Goal: Navigation & Orientation: Find specific page/section

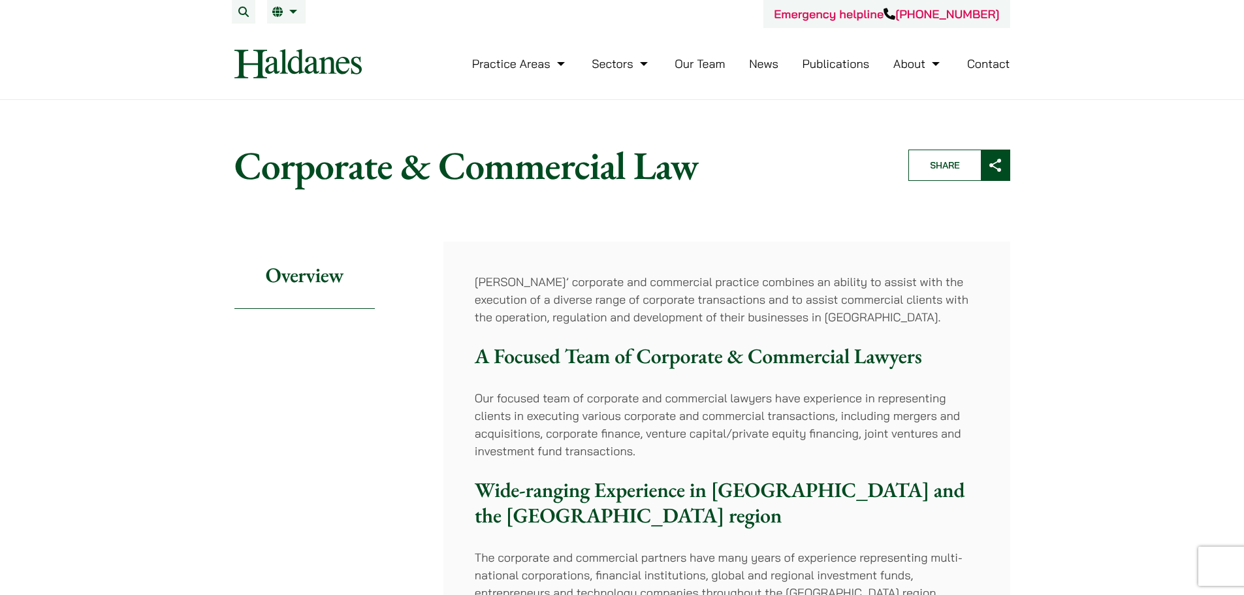
drag, startPoint x: 0, startPoint y: 0, endPoint x: 327, endPoint y: 48, distance: 330.7
click at [327, 48] on nav "Practice Areas Antitrust and Competition Law Civil Litigation & Dispute Resolut…" at bounding box center [622, 63] width 776 height 71
click at [294, 31] on link "繁" at bounding box center [352, 38] width 170 height 26
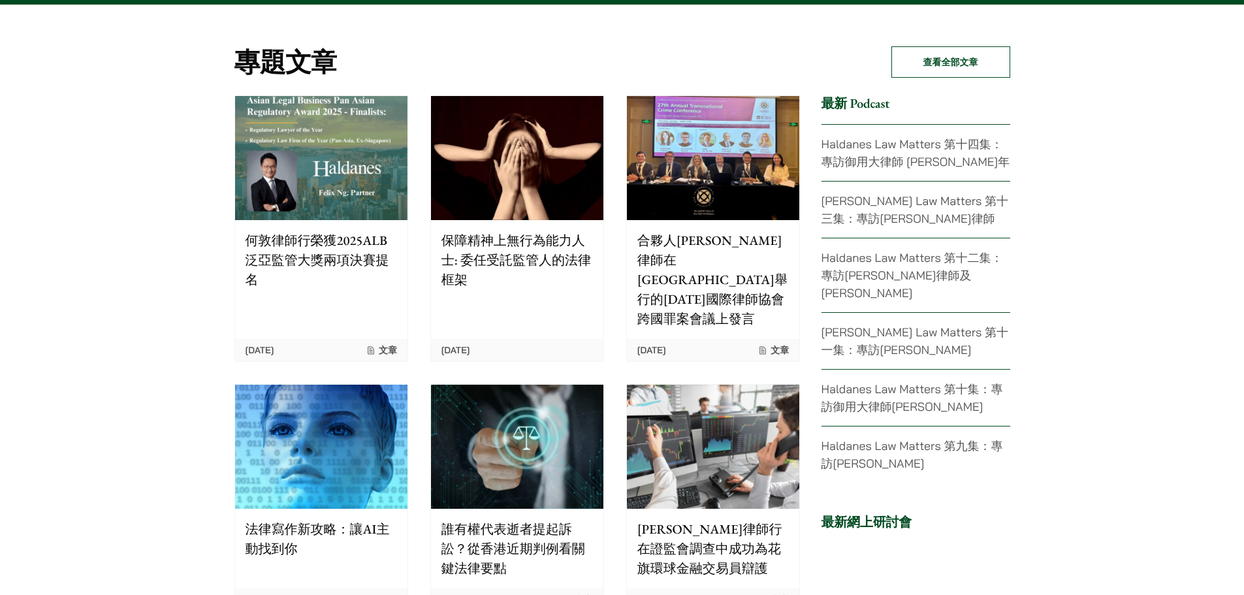
scroll to position [2678, 0]
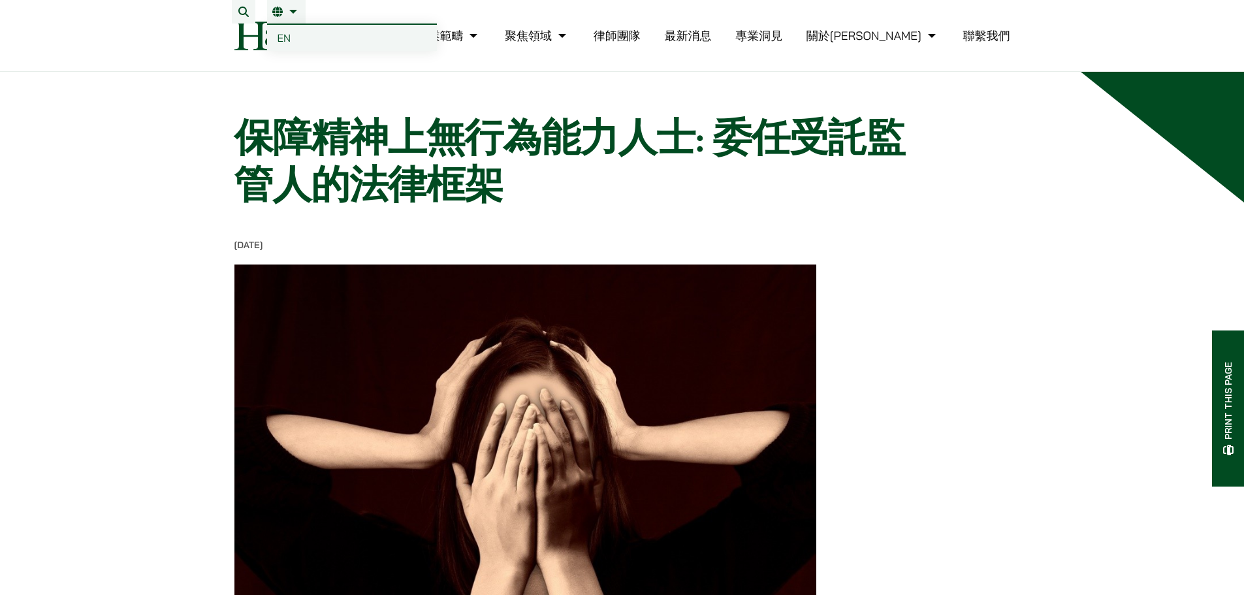
click at [295, 38] on link "EN" at bounding box center [352, 38] width 170 height 26
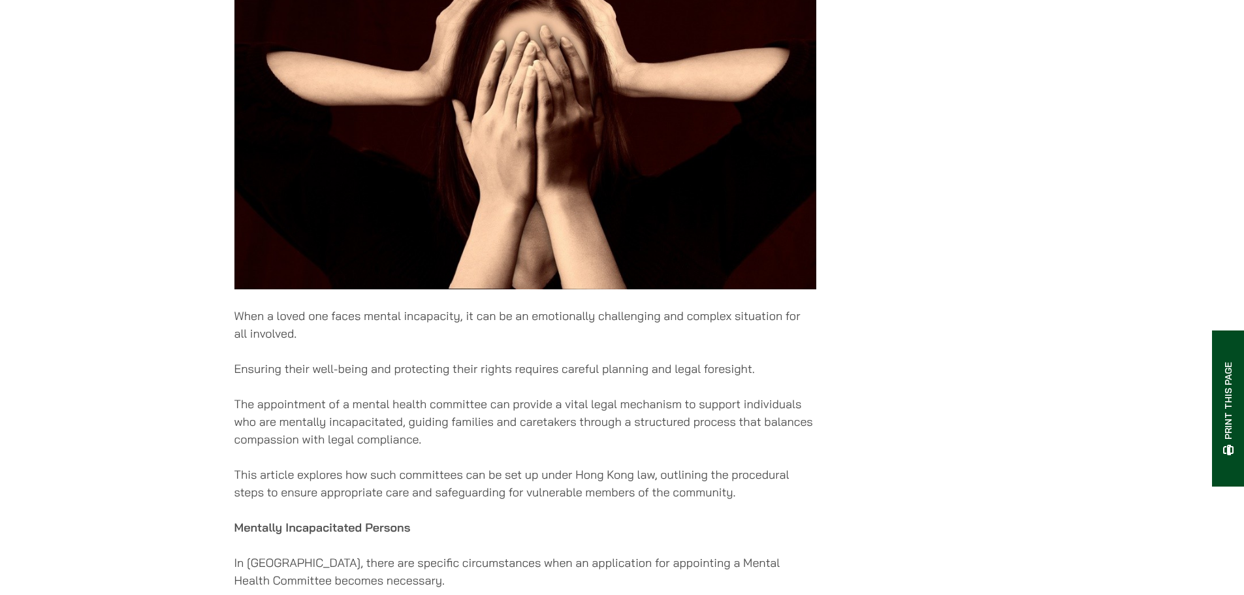
scroll to position [914, 0]
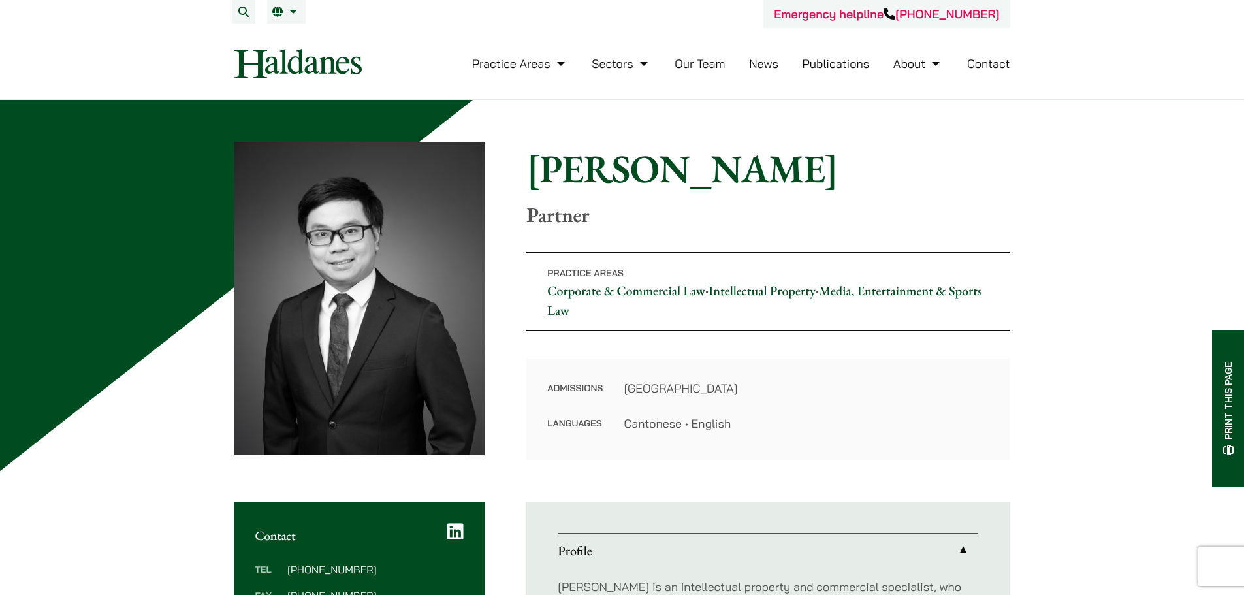
click at [816, 184] on h1 "[PERSON_NAME]" at bounding box center [767, 168] width 483 height 47
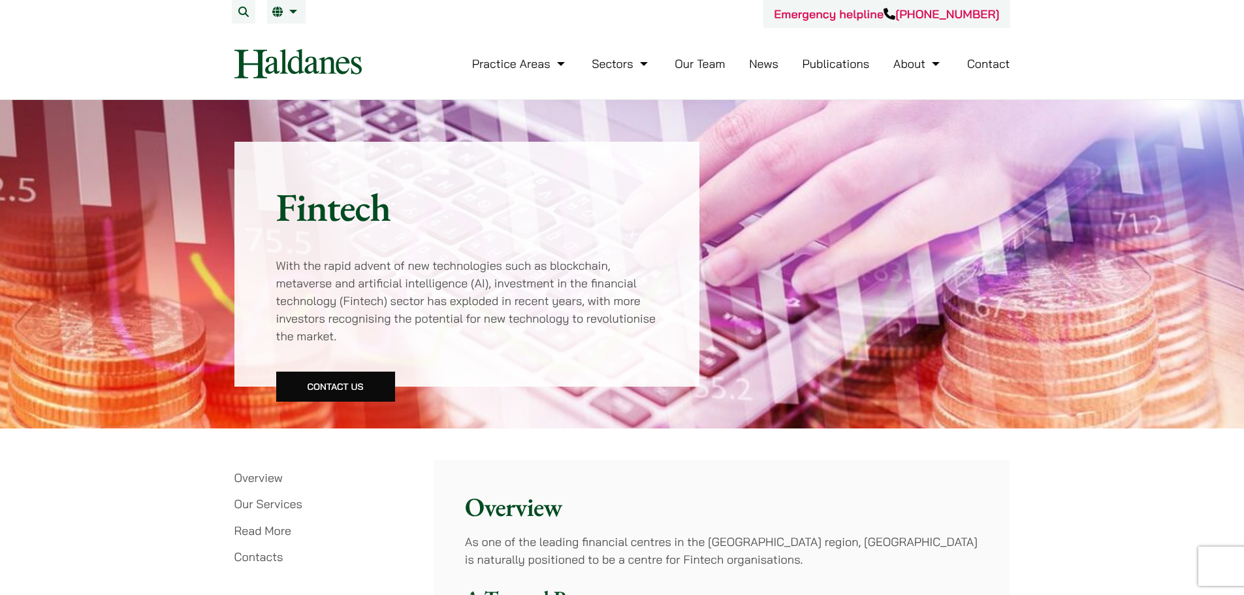
click at [708, 70] on link "Our Team" at bounding box center [700, 63] width 50 height 15
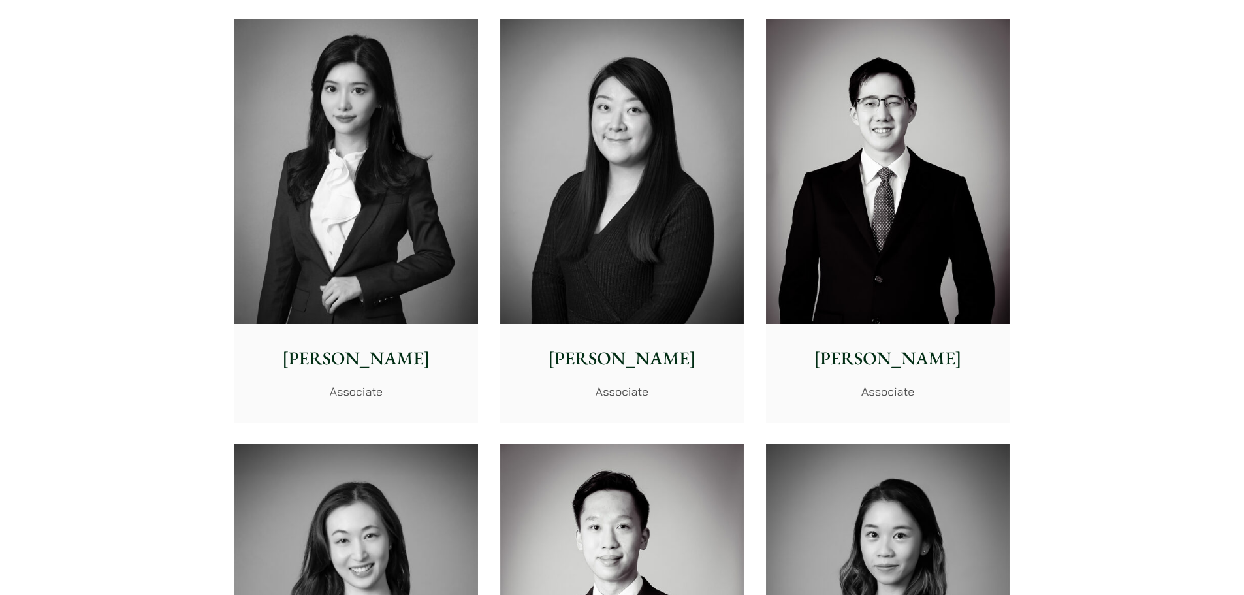
scroll to position [4180, 0]
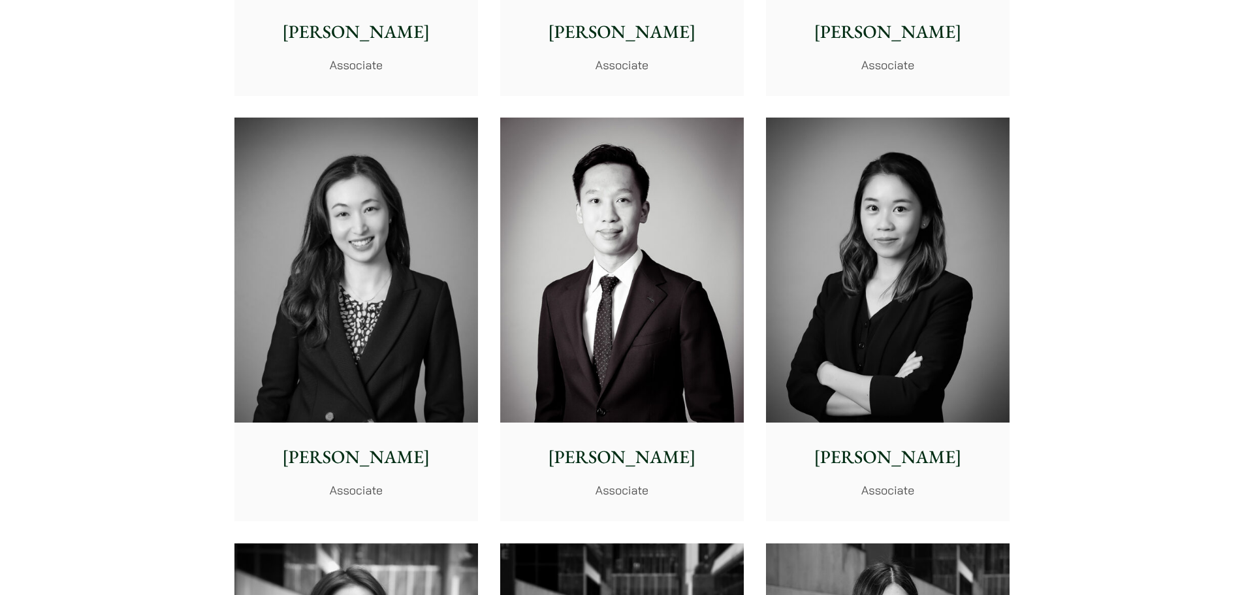
drag, startPoint x: 366, startPoint y: 301, endPoint x: 410, endPoint y: 307, distance: 44.2
click at [410, 307] on img at bounding box center [356, 270] width 244 height 305
click at [377, 251] on img at bounding box center [356, 270] width 244 height 305
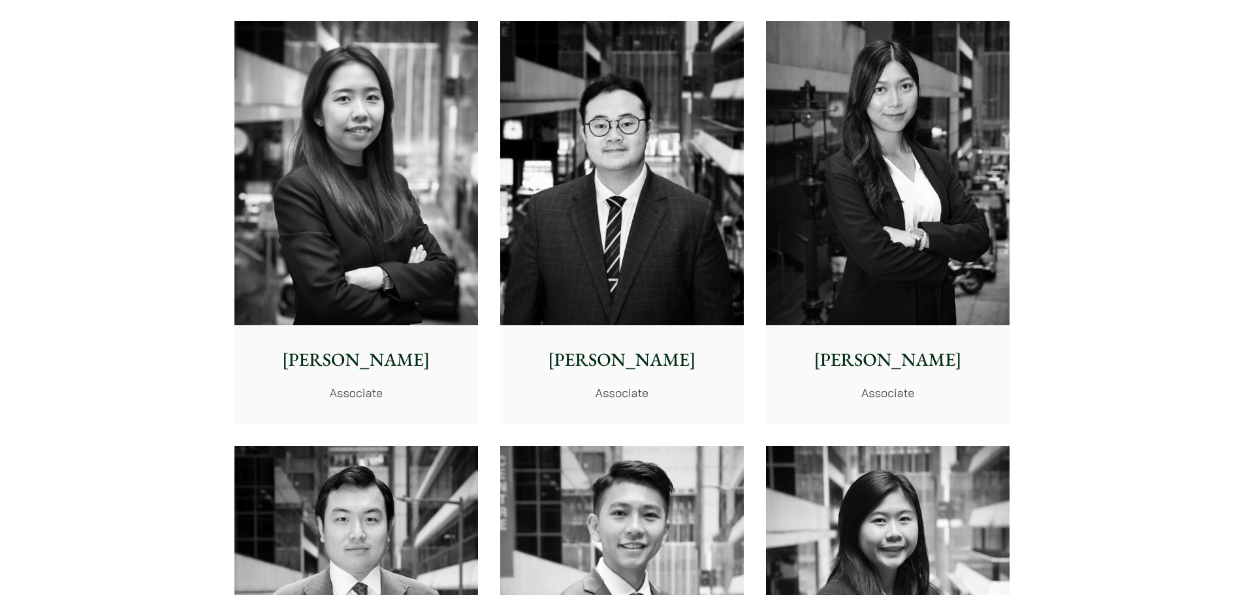
scroll to position [5029, 0]
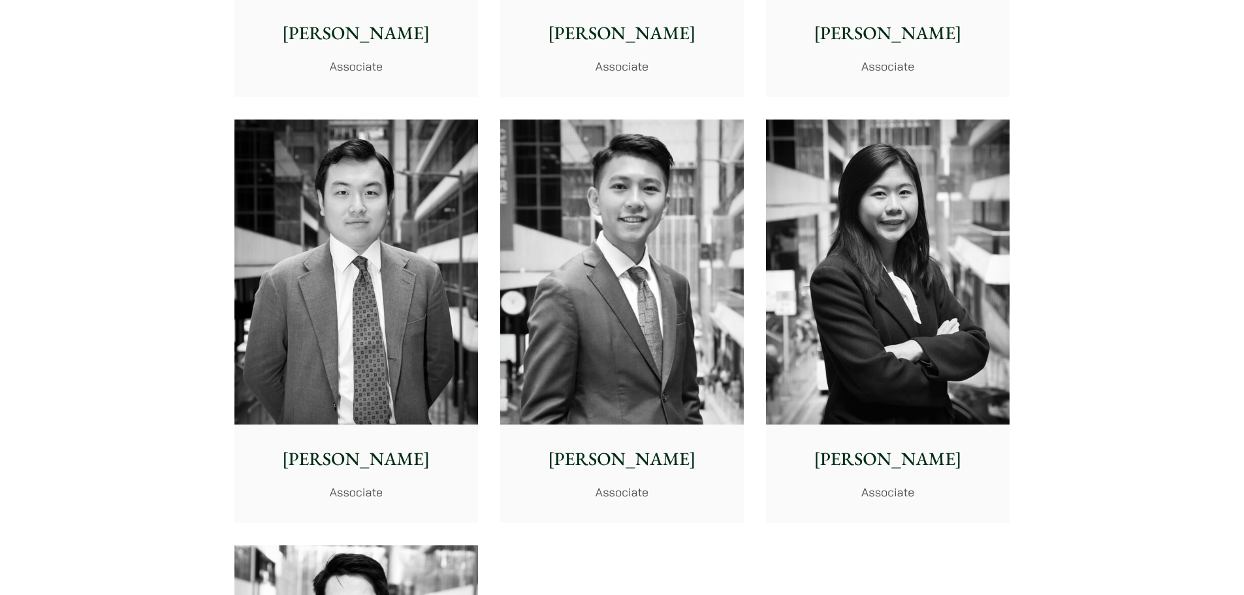
click at [591, 245] on img at bounding box center [622, 272] width 244 height 305
click at [944, 325] on img at bounding box center [888, 272] width 244 height 305
click at [391, 292] on img at bounding box center [356, 272] width 244 height 305
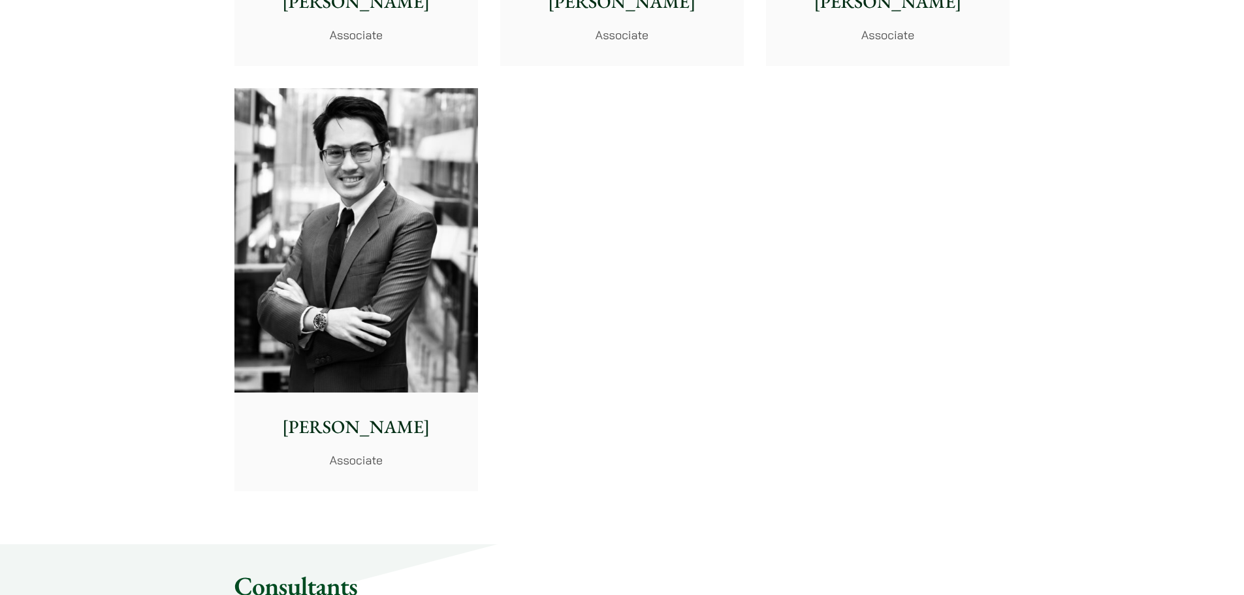
click at [350, 300] on img at bounding box center [356, 240] width 244 height 305
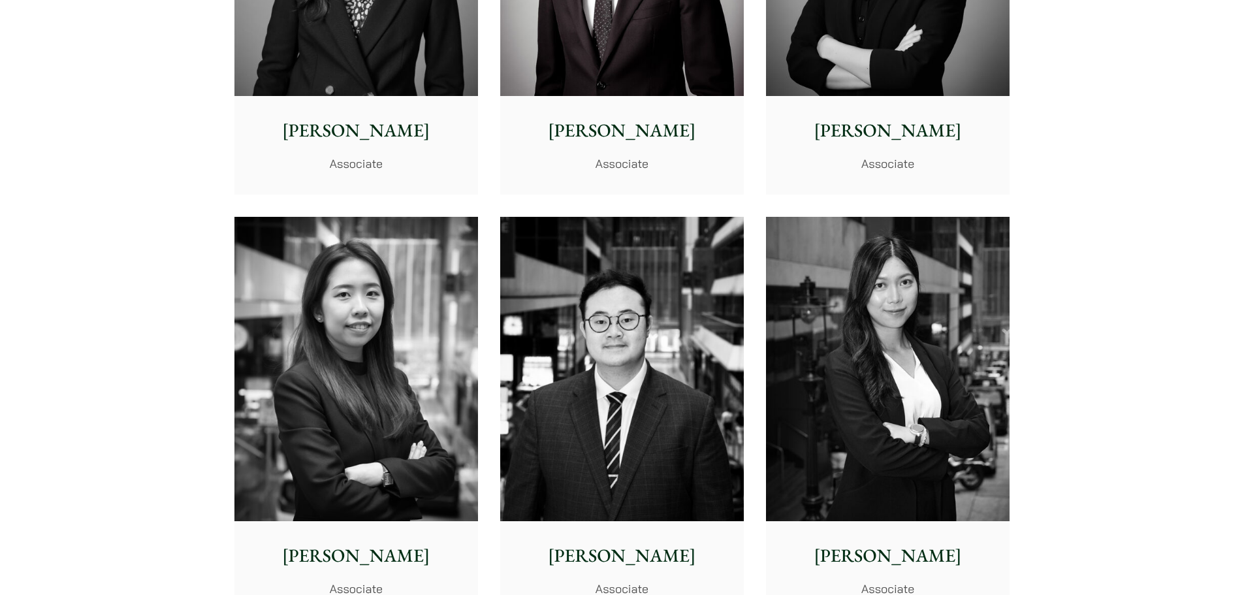
scroll to position [4245, 0]
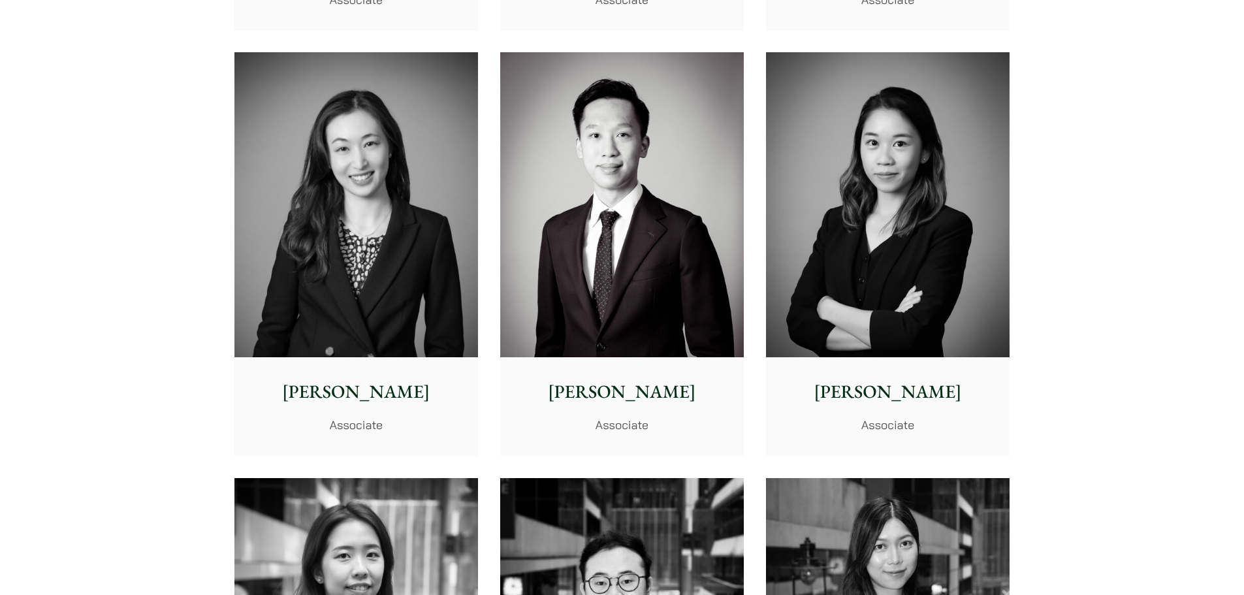
click at [427, 229] on img at bounding box center [356, 204] width 244 height 305
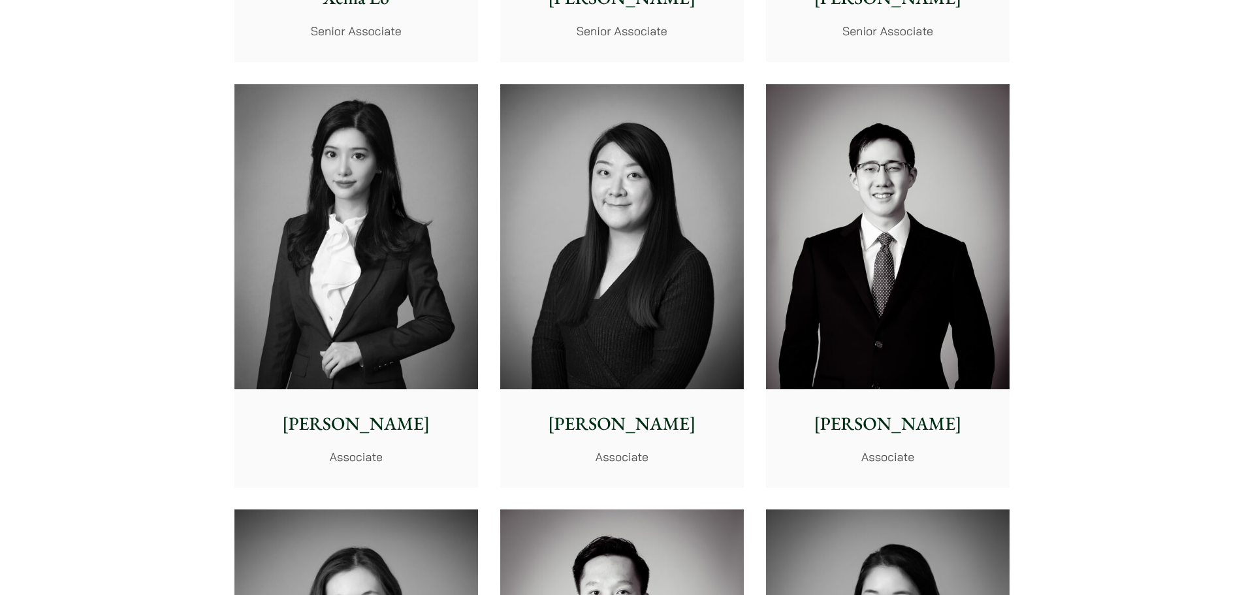
scroll to position [3527, 0]
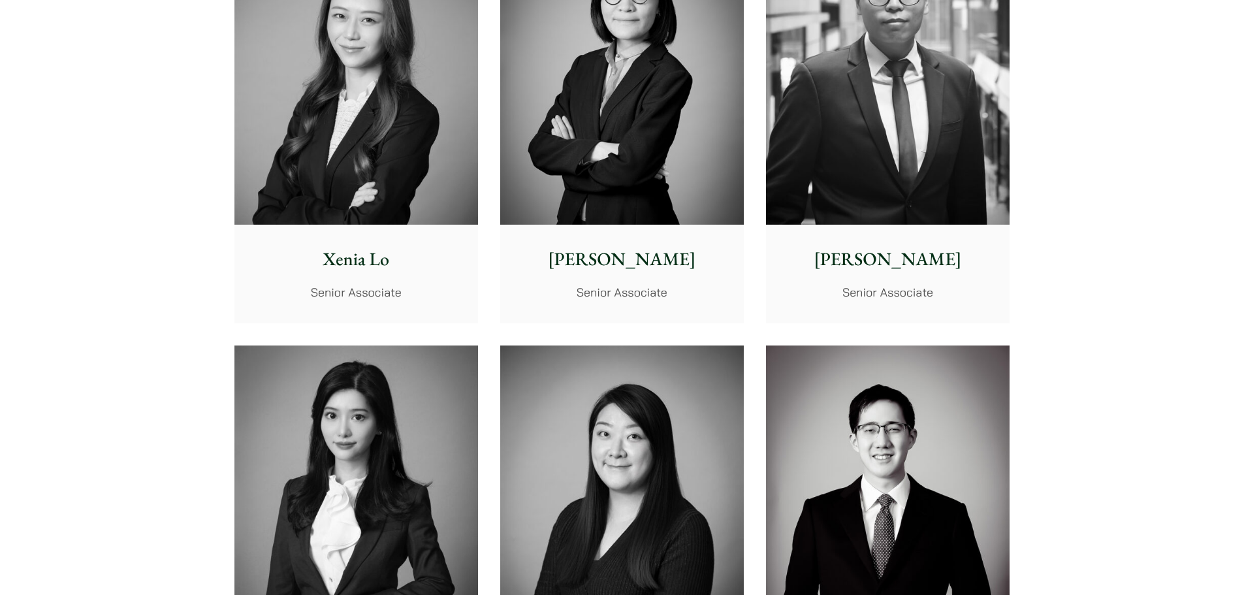
click at [383, 445] on img at bounding box center [356, 497] width 244 height 305
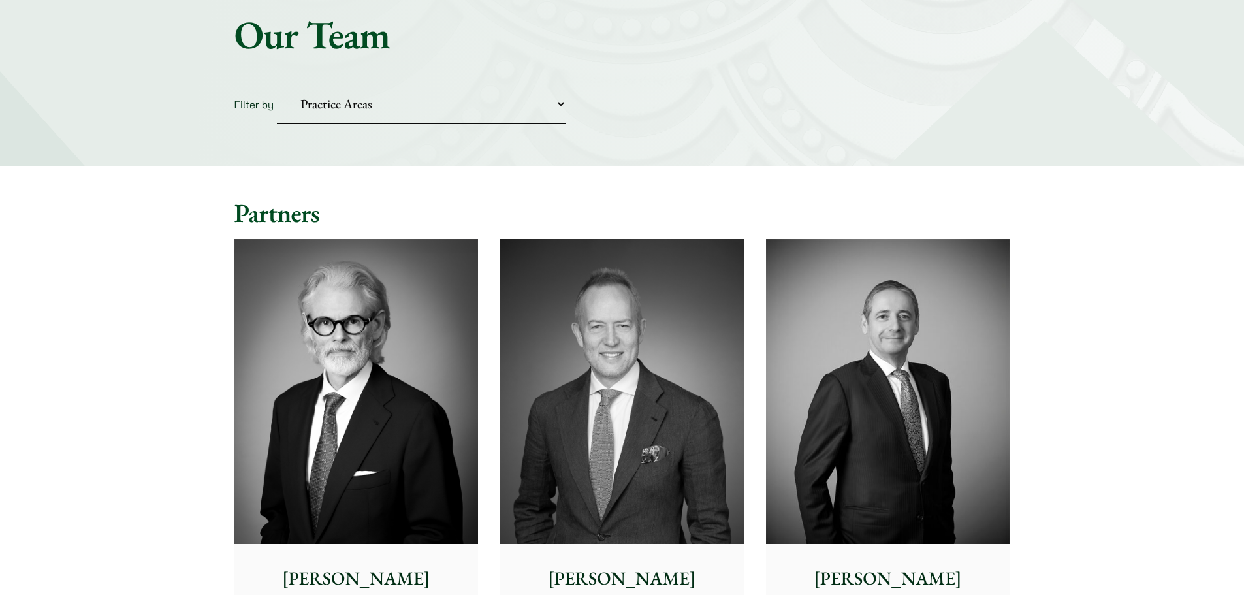
scroll to position [327, 0]
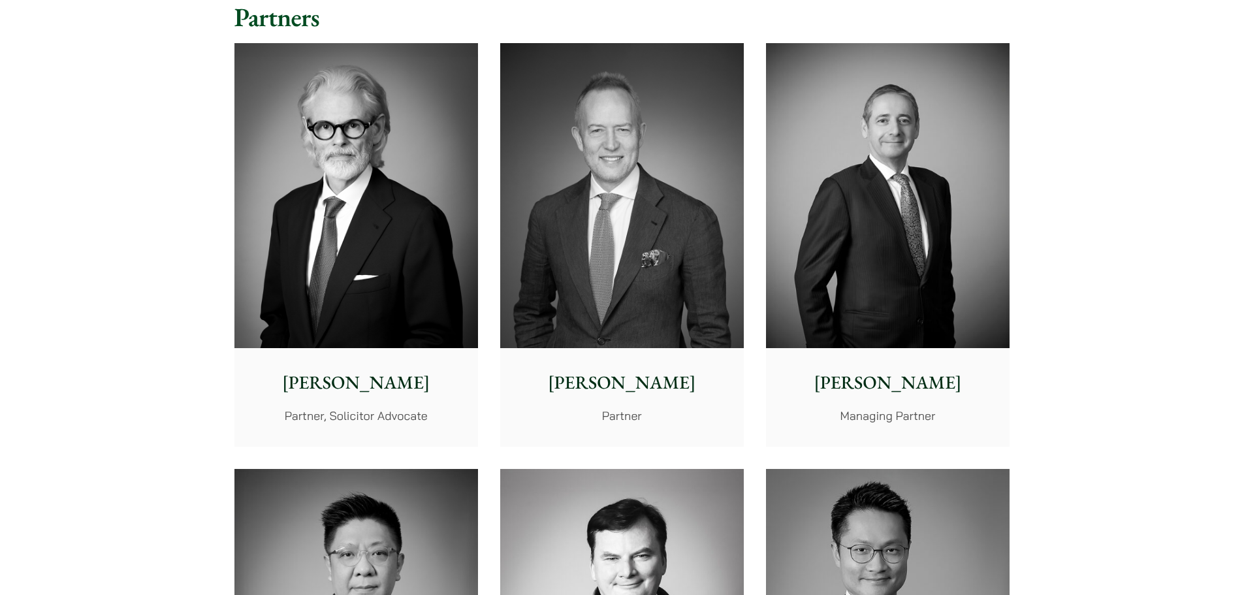
click at [709, 250] on img at bounding box center [622, 195] width 244 height 305
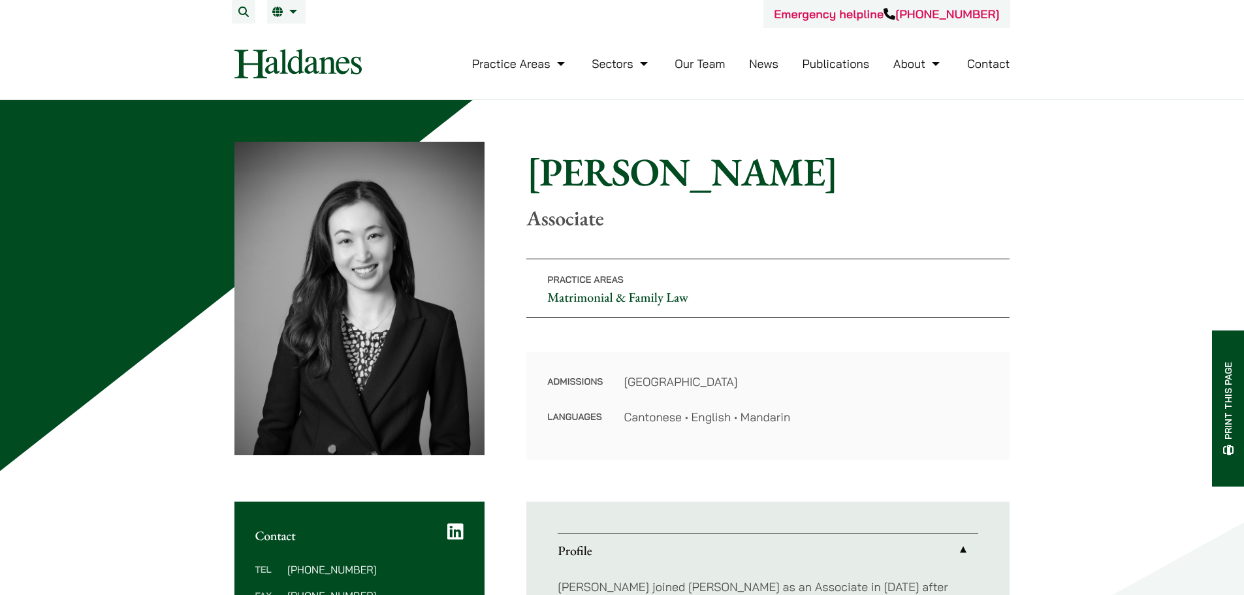
scroll to position [196, 0]
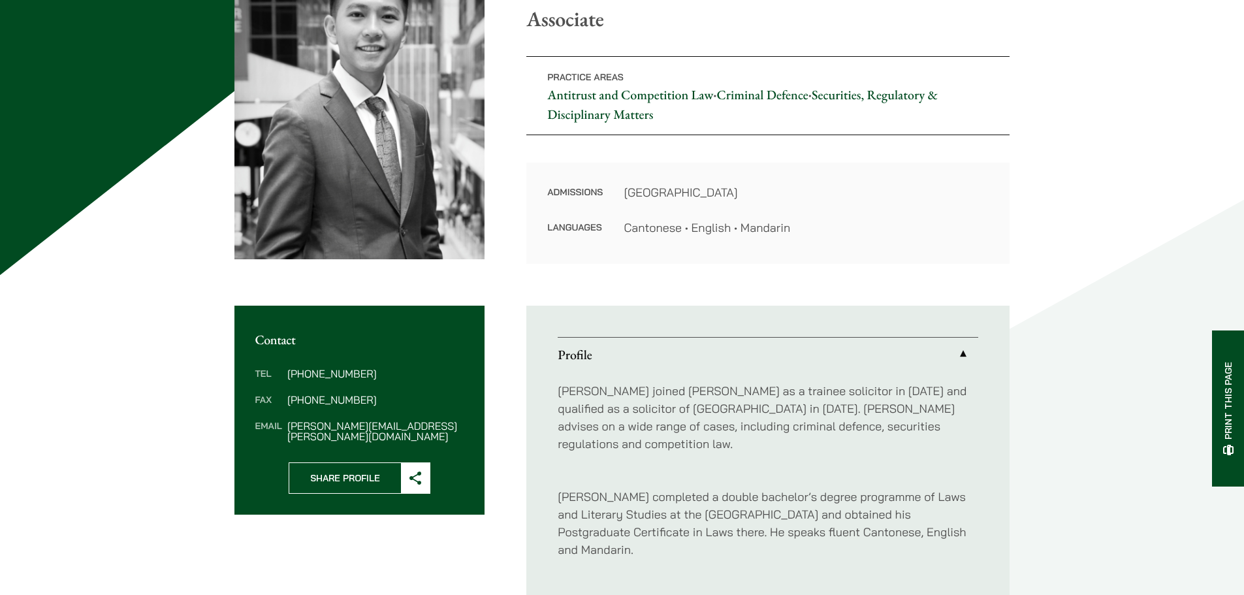
scroll to position [522, 0]
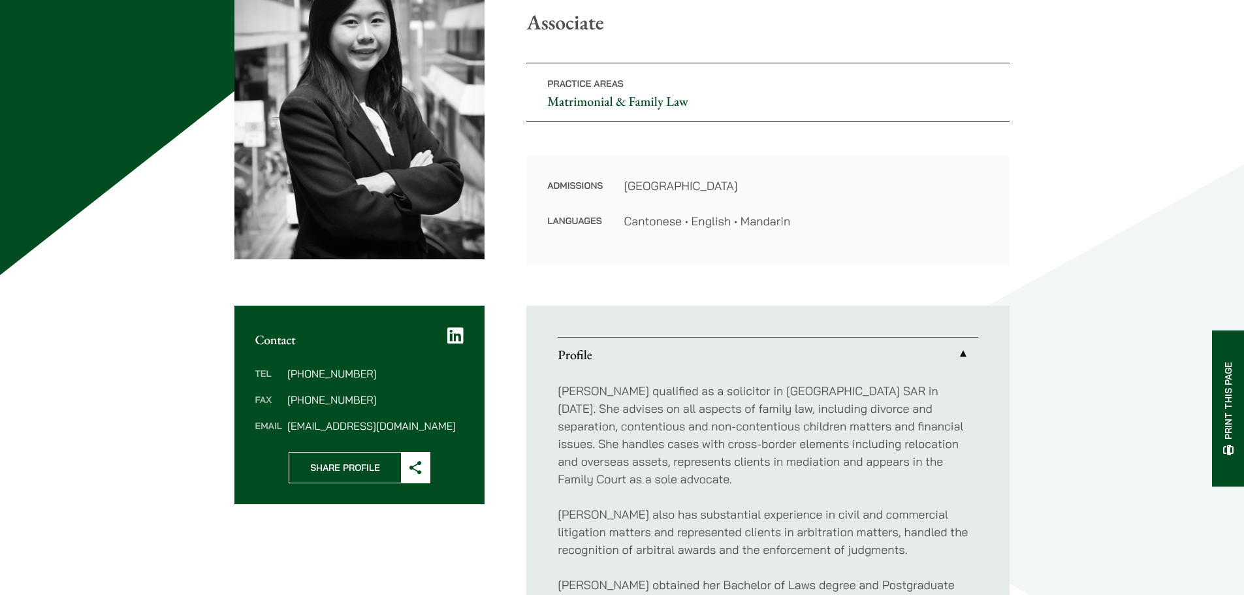
scroll to position [392, 0]
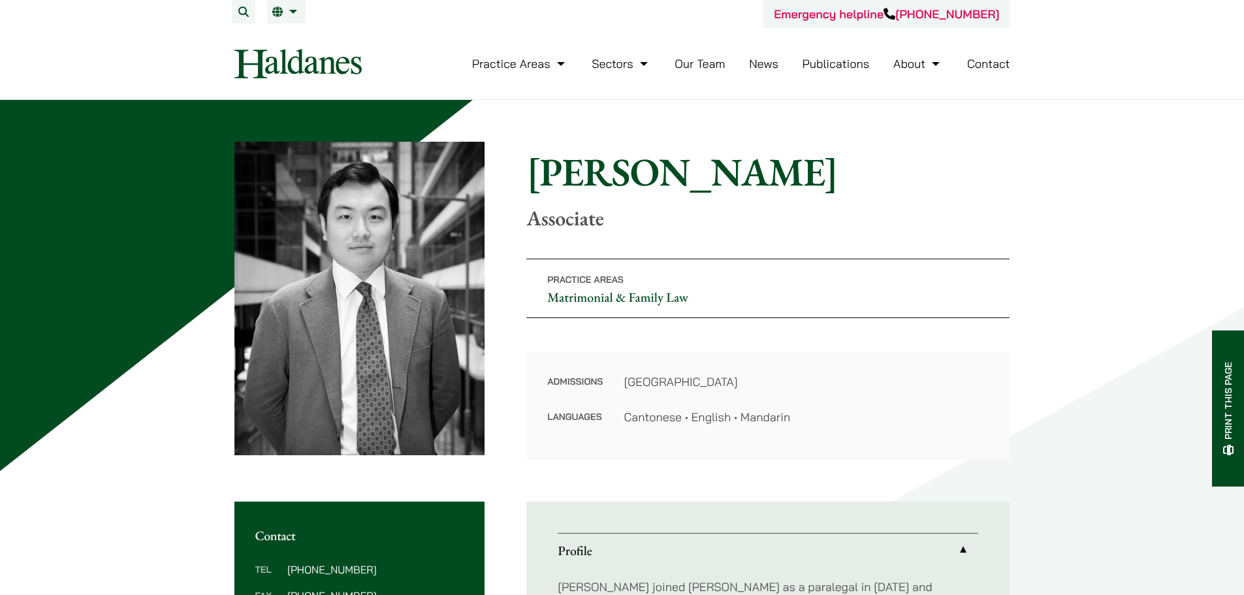
scroll to position [261, 0]
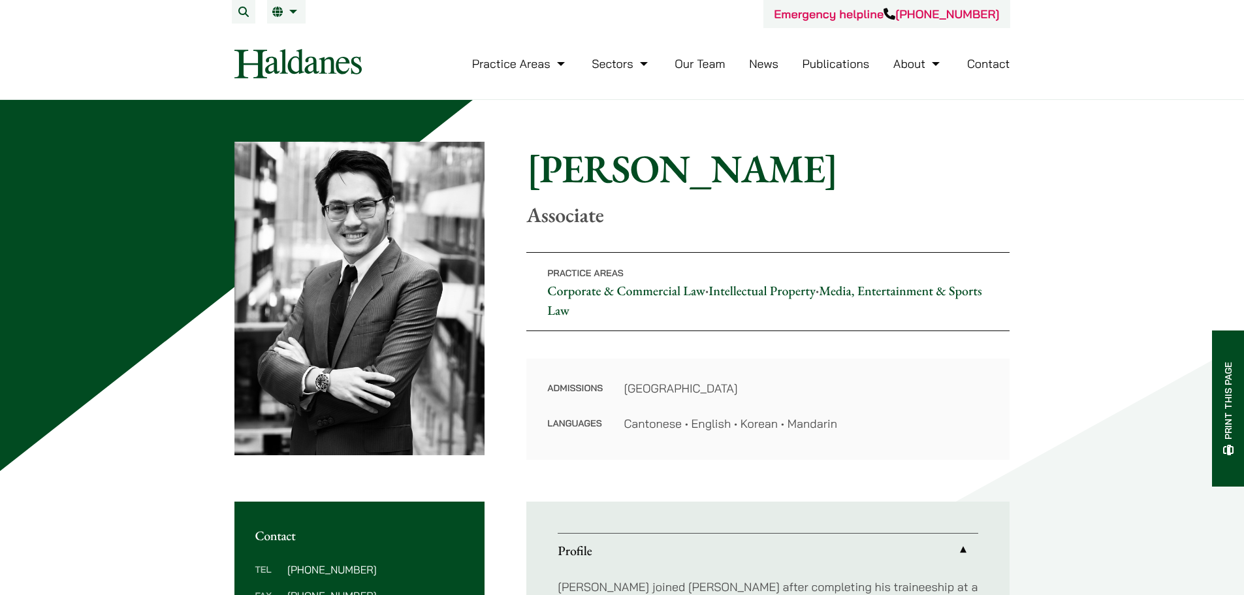
scroll to position [327, 0]
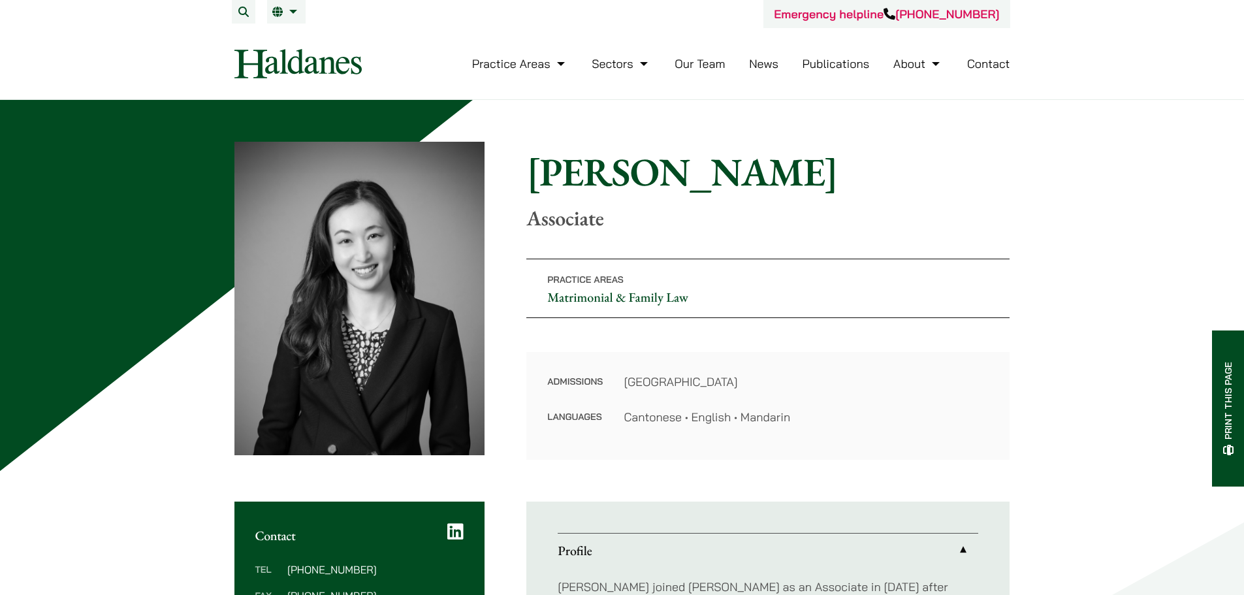
scroll to position [457, 0]
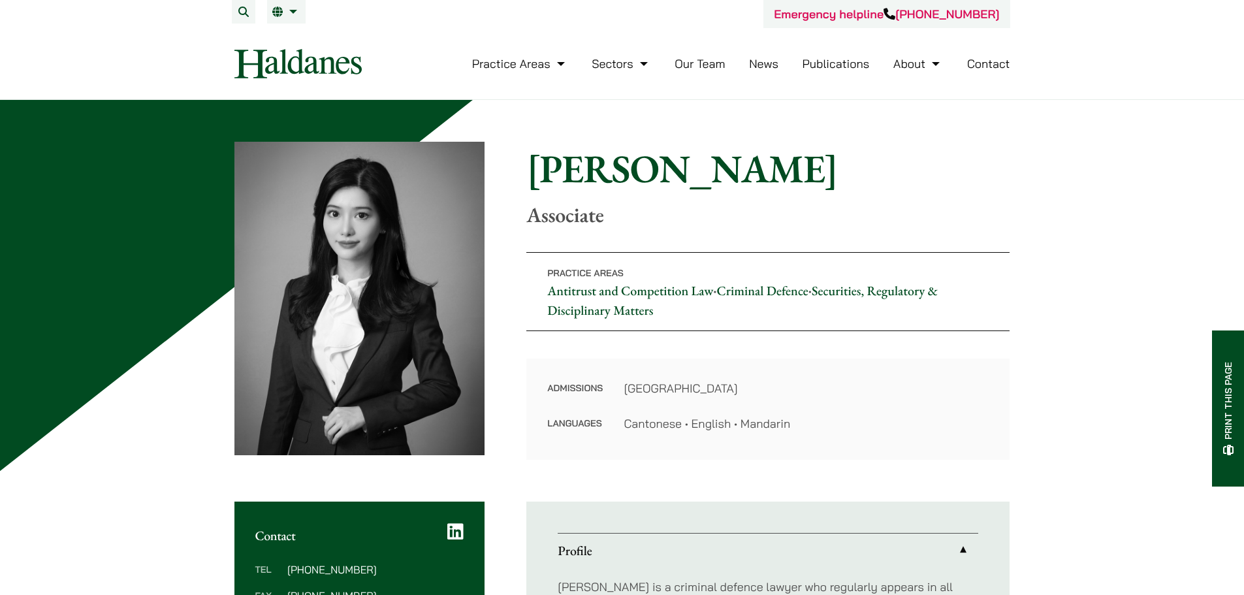
scroll to position [327, 0]
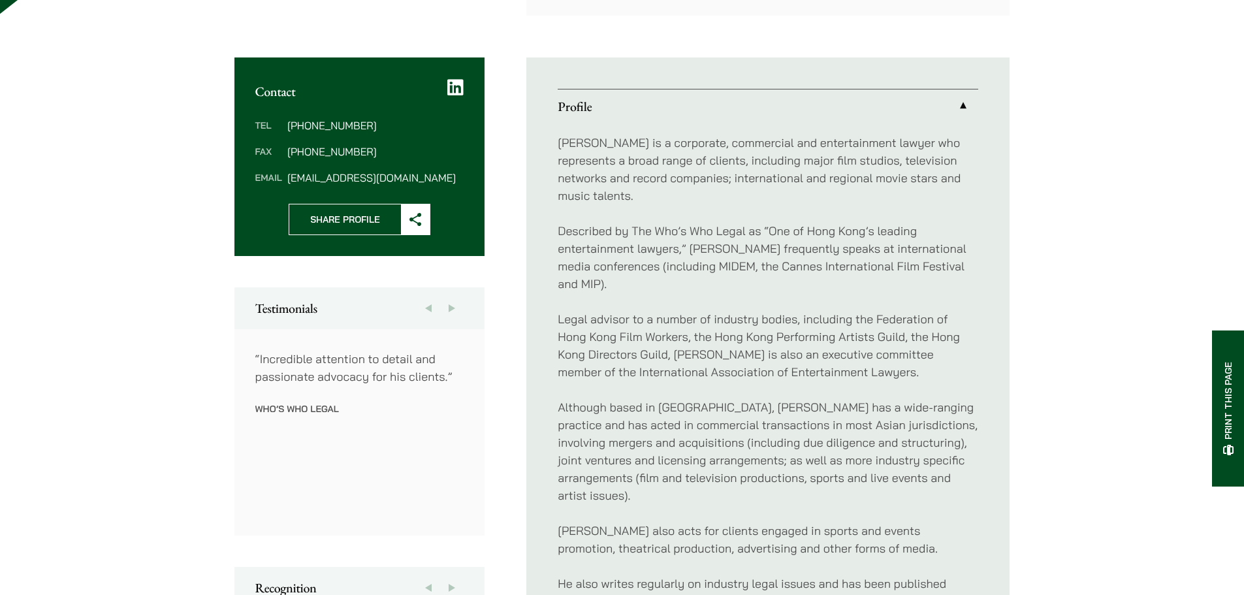
scroll to position [653, 0]
